Goal: Task Accomplishment & Management: Use online tool/utility

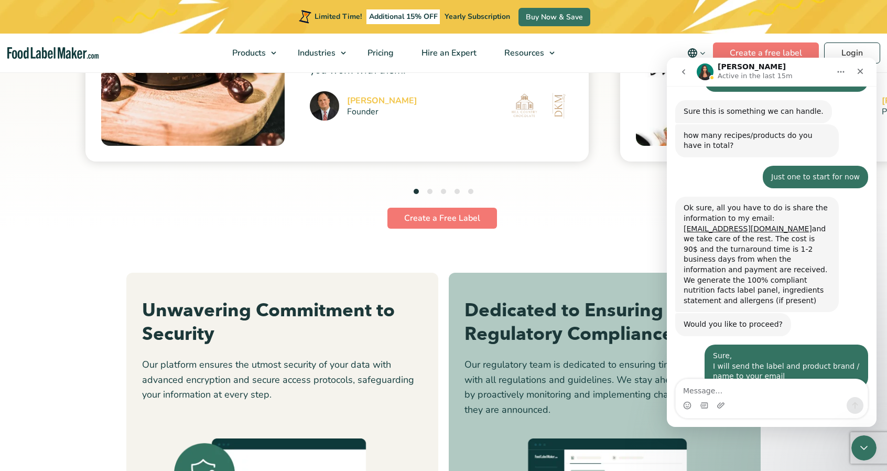
scroll to position [2831, 0]
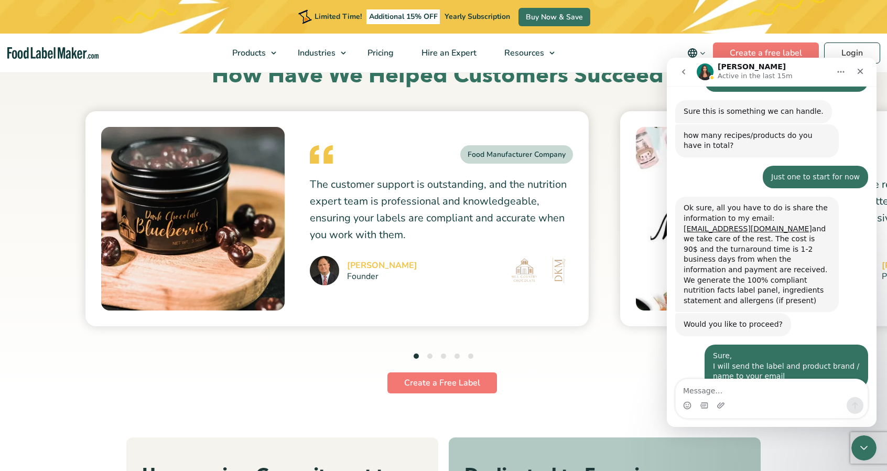
click at [433, 353] on ul "1 2 3 4 5" at bounding box center [444, 357] width 60 height 14
click at [421, 352] on ul "1 2 3 4 5" at bounding box center [444, 357] width 60 height 14
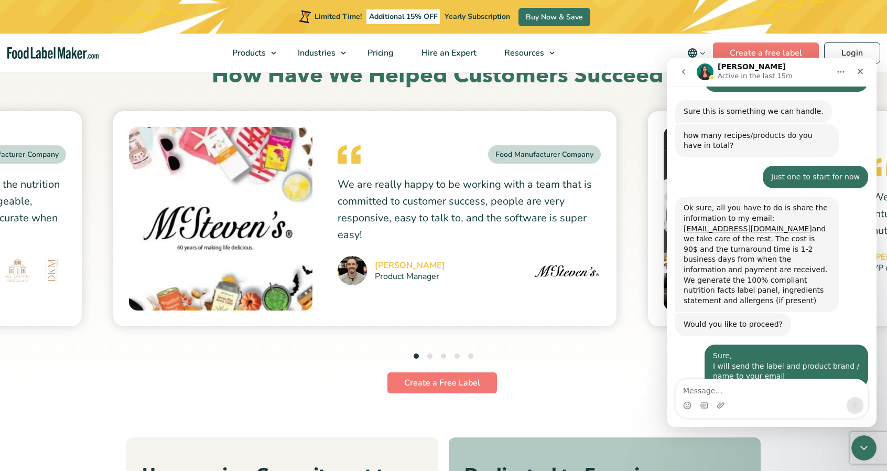
drag, startPoint x: 559, startPoint y: 289, endPoint x: 2, endPoint y: 299, distance: 556.8
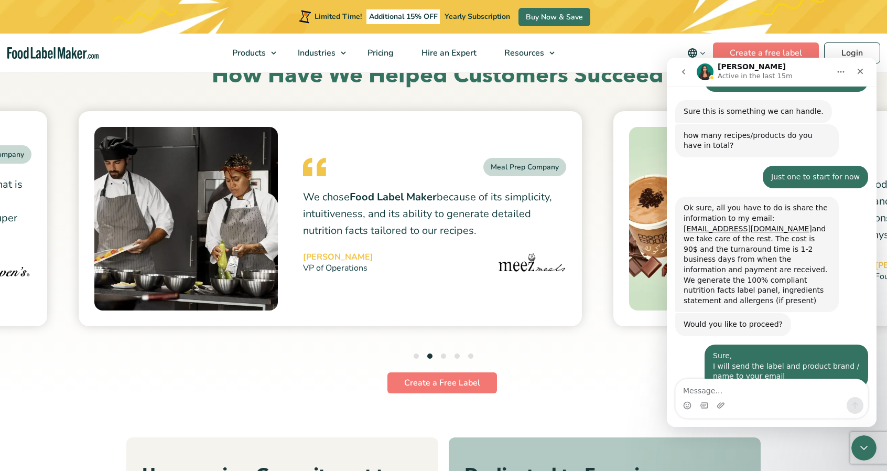
drag, startPoint x: 542, startPoint y: 259, endPoint x: 0, endPoint y: 235, distance: 542.1
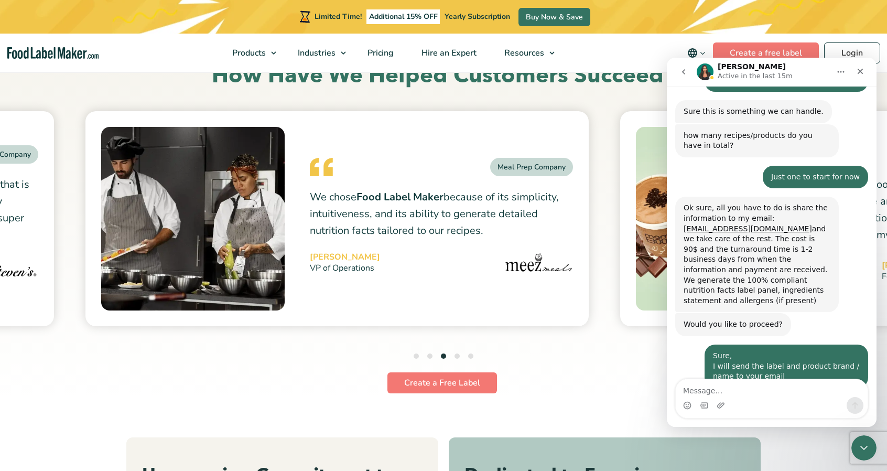
drag, startPoint x: 463, startPoint y: 237, endPoint x: 2, endPoint y: 209, distance: 462.7
click at [0, 212] on div "Food Manufacturer Company The customer support is outstanding, and the nutritio…" at bounding box center [337, 218] width 2674 height 215
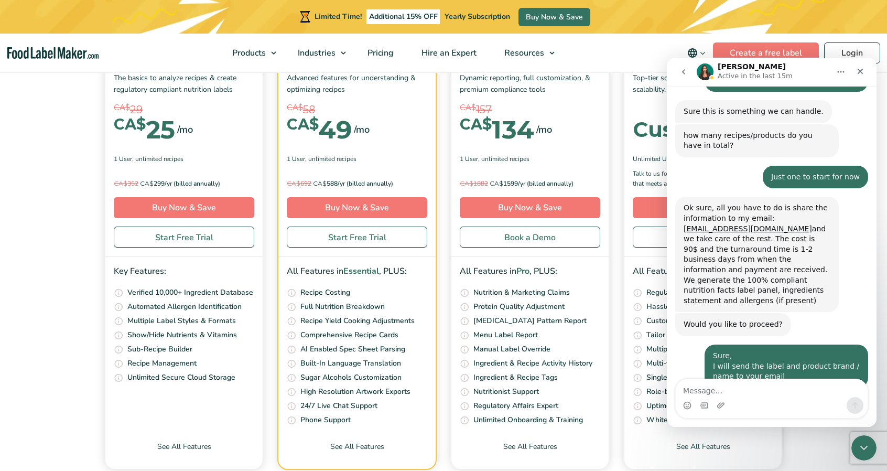
scroll to position [3875, 0]
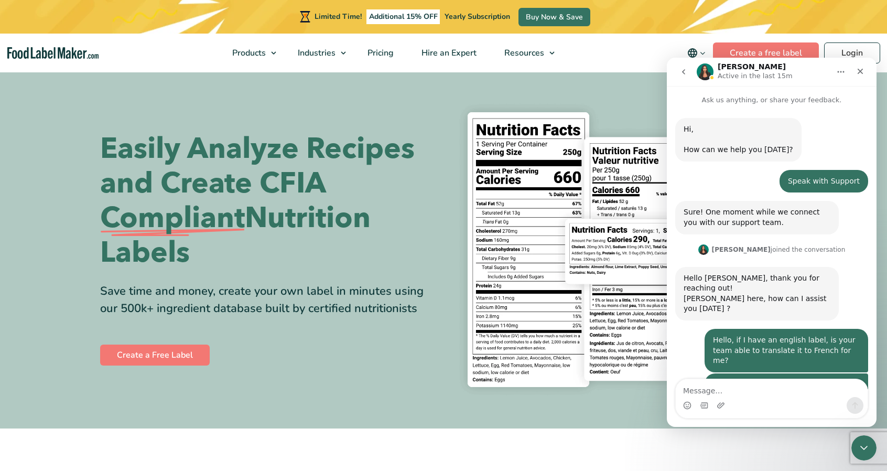
scroll to position [428, 0]
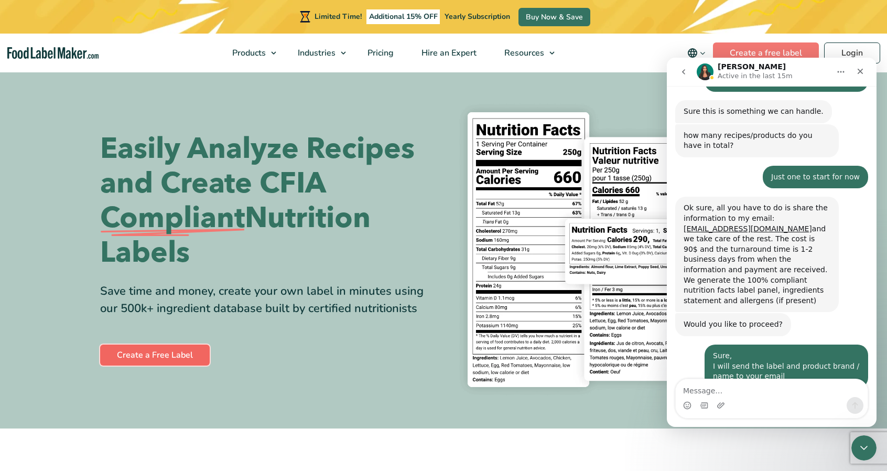
click at [177, 358] on link "Create a Free Label" at bounding box center [155, 354] width 110 height 21
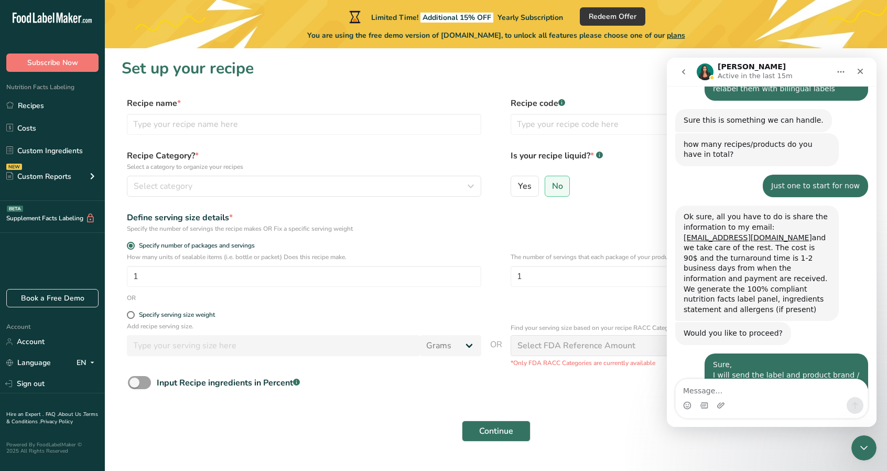
scroll to position [428, 0]
